Goal: Navigation & Orientation: Find specific page/section

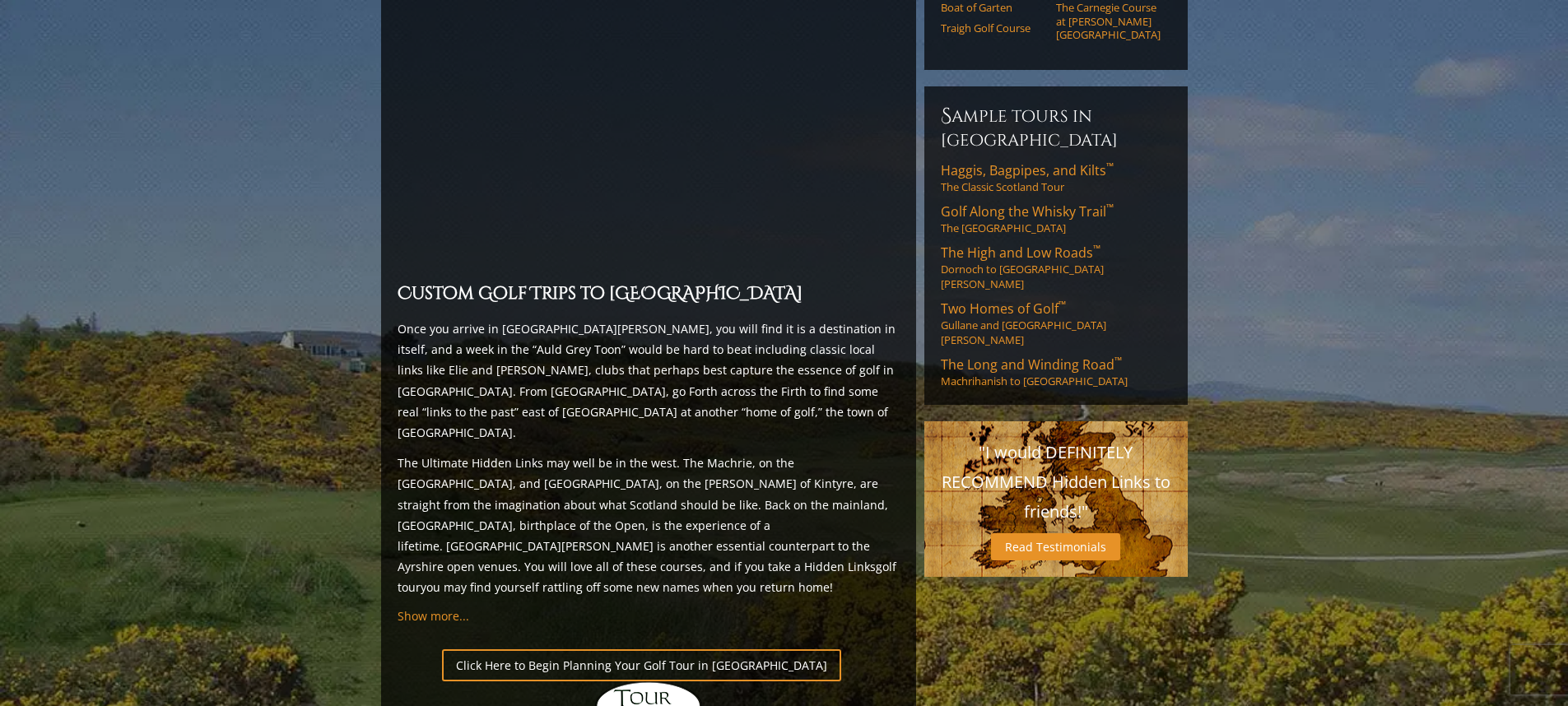
scroll to position [1317, 0]
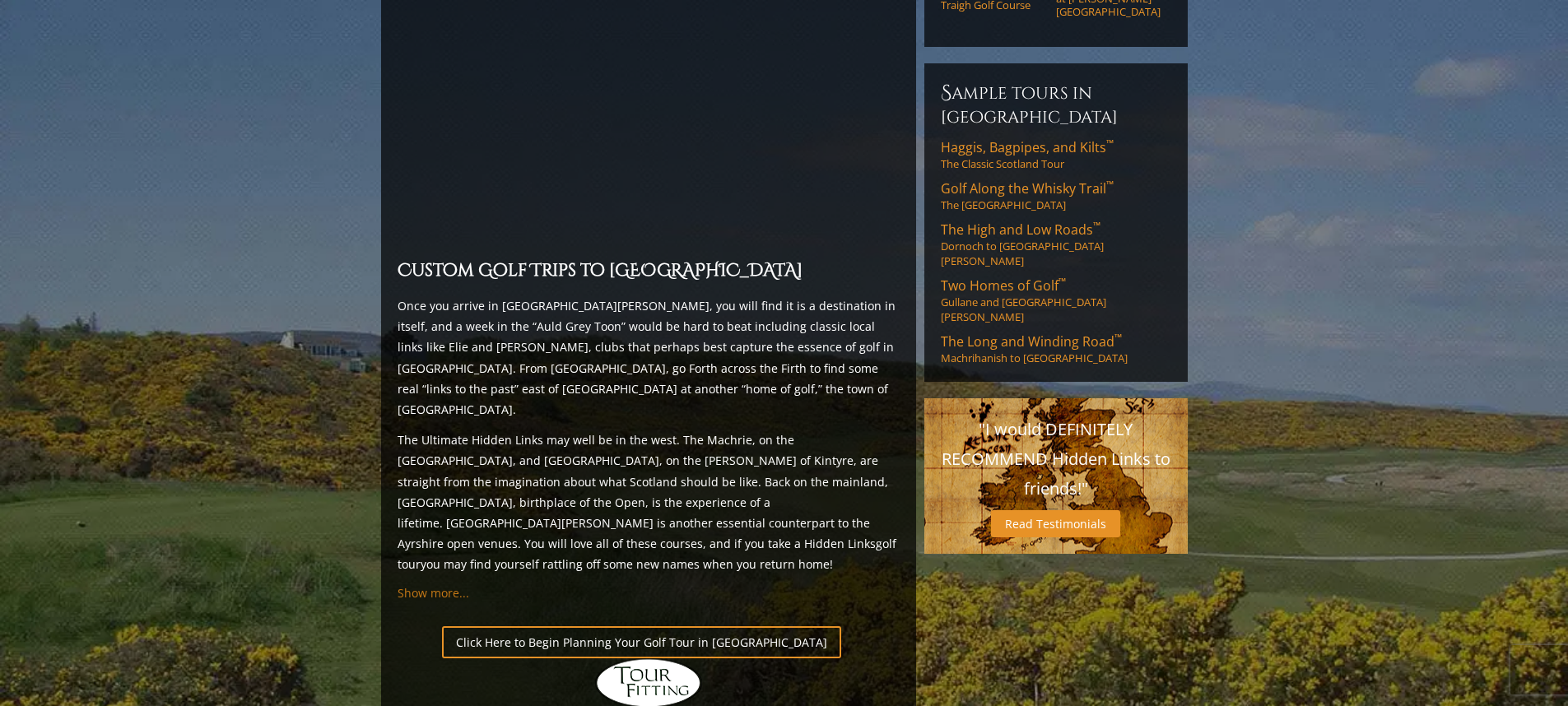
click at [430, 585] on span "Show more..." at bounding box center [433, 593] width 71 height 16
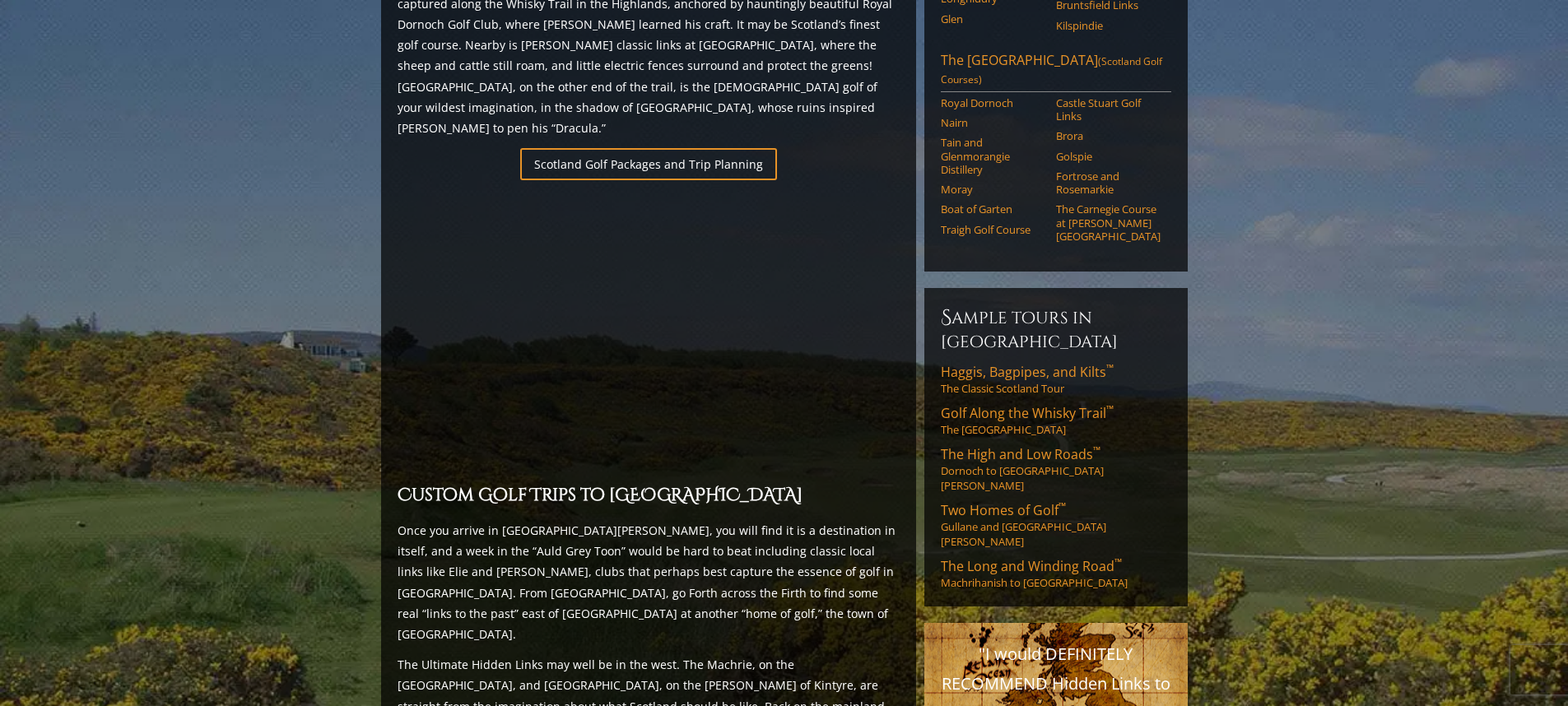
scroll to position [1033, 0]
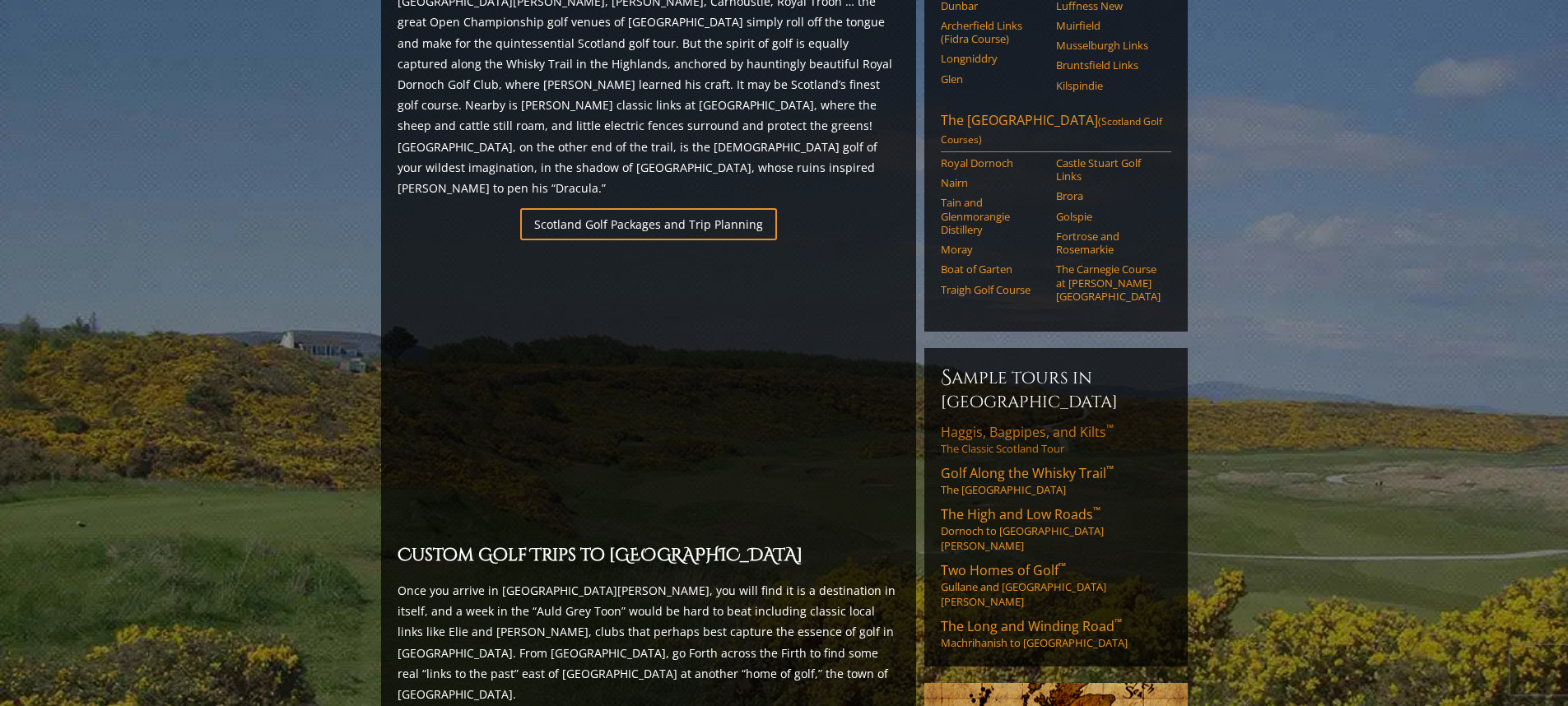
click at [1011, 423] on span "Haggis, Bagpipes, and Kilts ™" at bounding box center [1027, 432] width 173 height 19
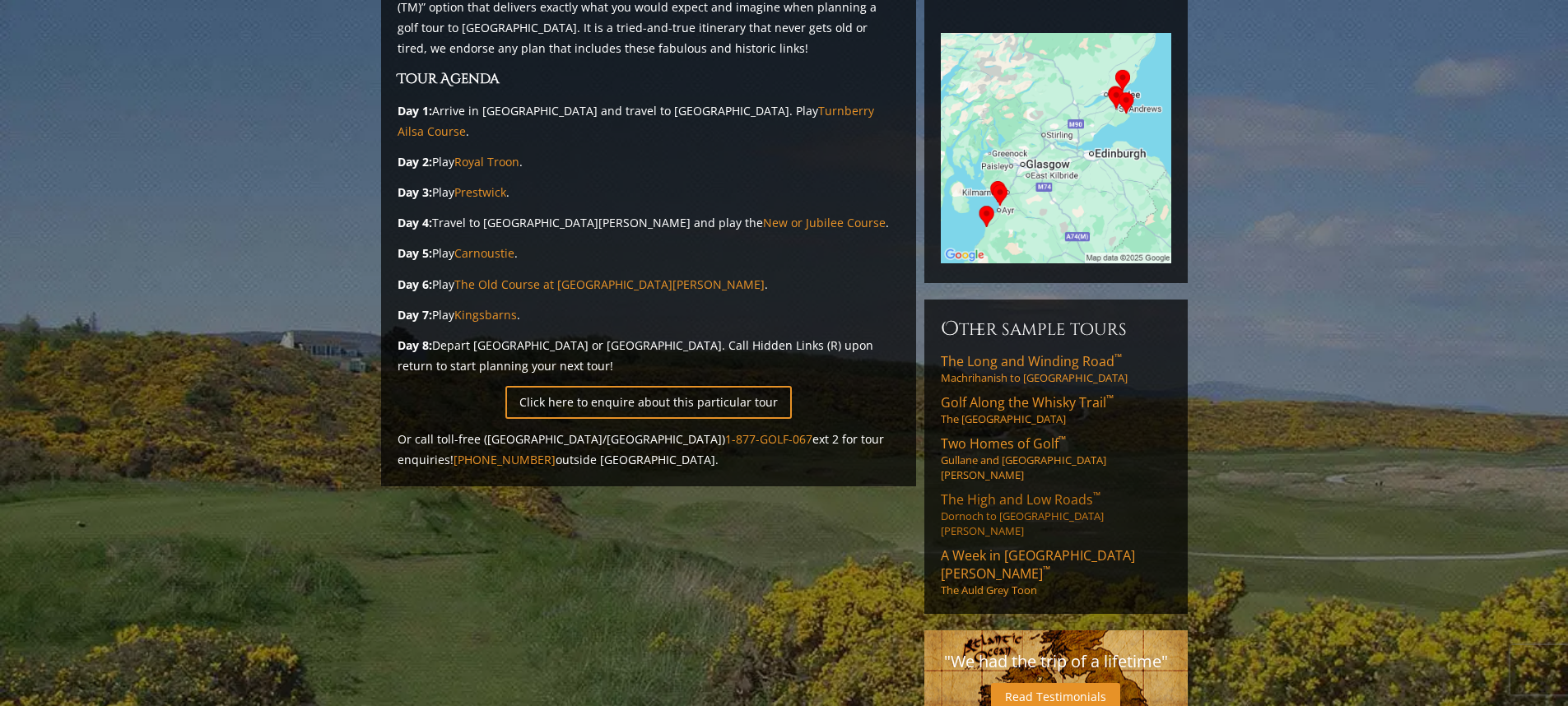
scroll to position [330, 0]
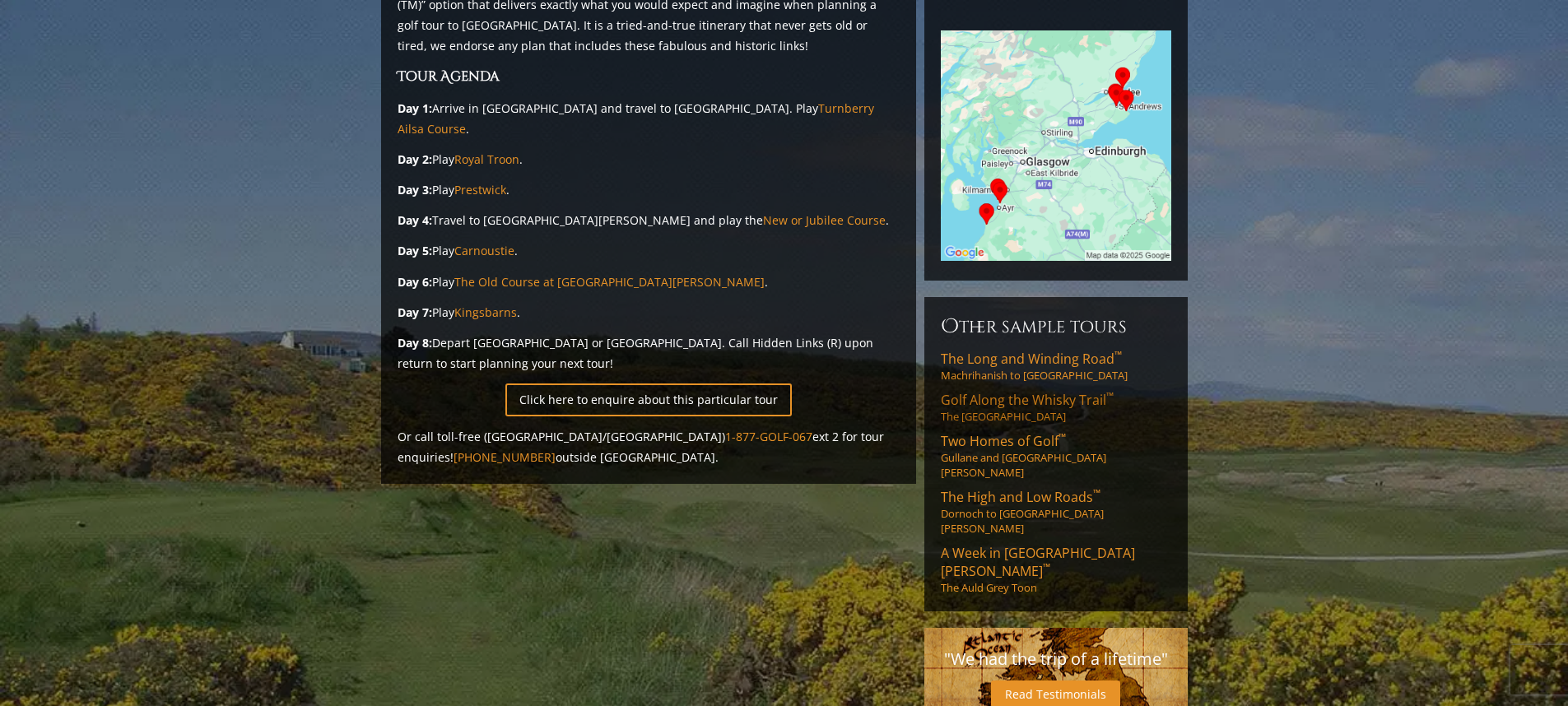
click at [1011, 391] on span "Golf Along the Whisky Trail ™" at bounding box center [1027, 400] width 173 height 19
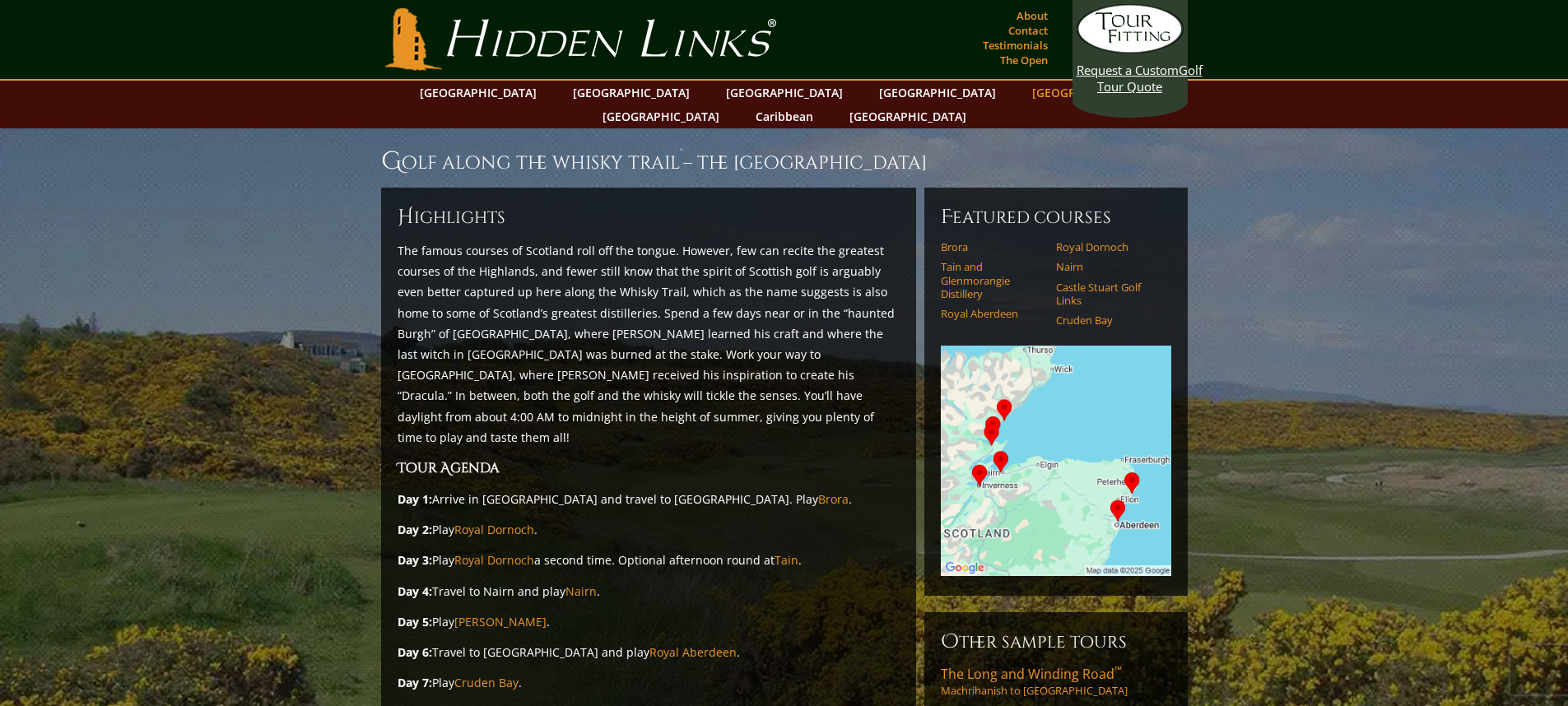
click at [1024, 91] on link "[GEOGRAPHIC_DATA]" at bounding box center [1090, 93] width 134 height 23
